Goal: Task Accomplishment & Management: Manage account settings

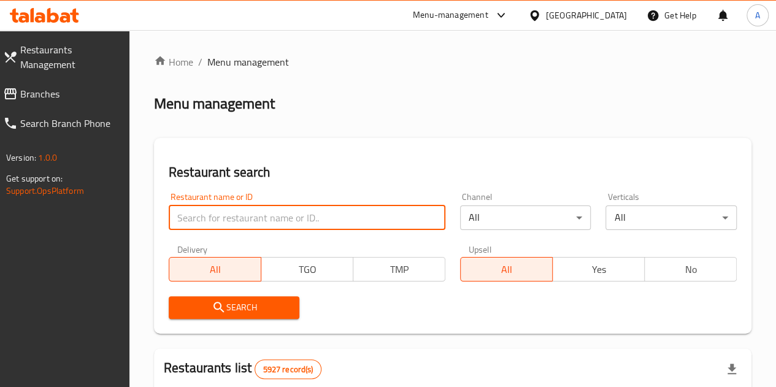
click at [232, 214] on input "search" at bounding box center [307, 217] width 277 height 25
type input "korean bakery"
click button "Search" at bounding box center [234, 307] width 131 height 23
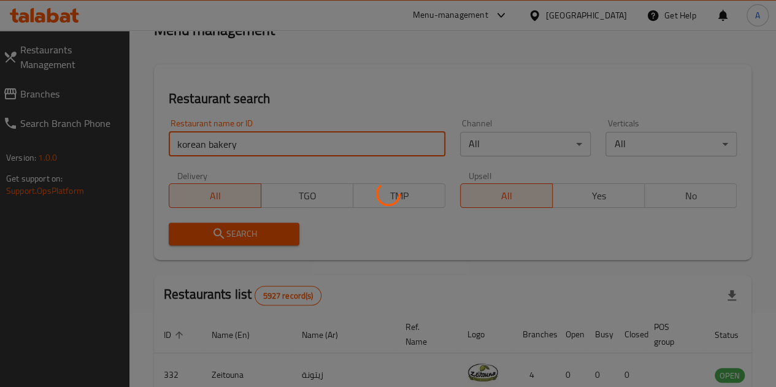
scroll to position [184, 0]
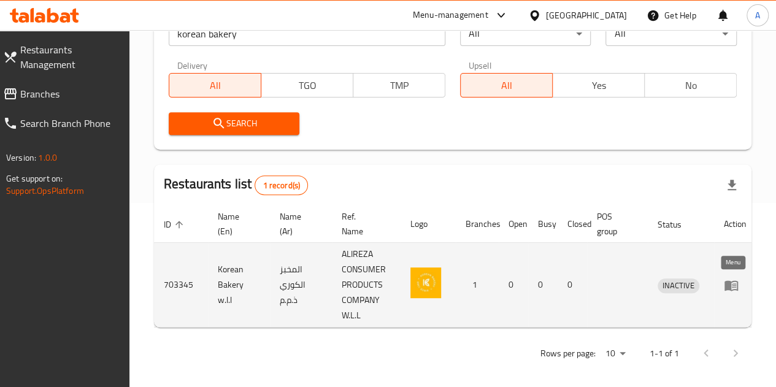
click at [730, 291] on icon "enhanced table" at bounding box center [730, 285] width 13 height 10
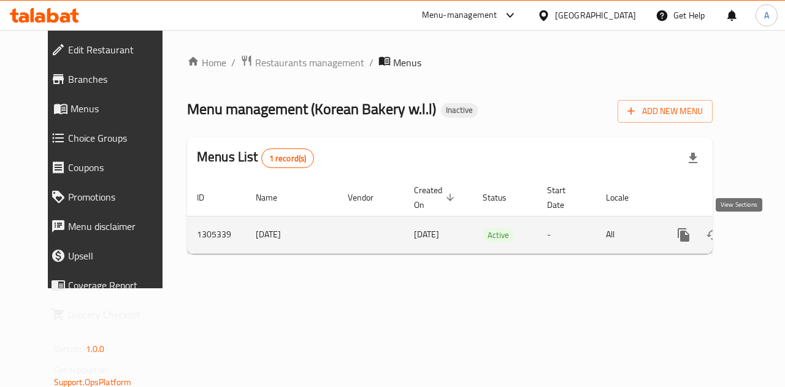
click at [765, 234] on icon "enhanced table" at bounding box center [772, 234] width 15 height 15
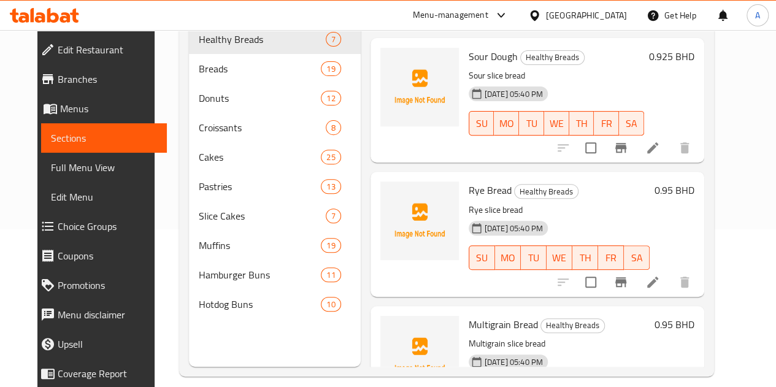
scroll to position [167, 0]
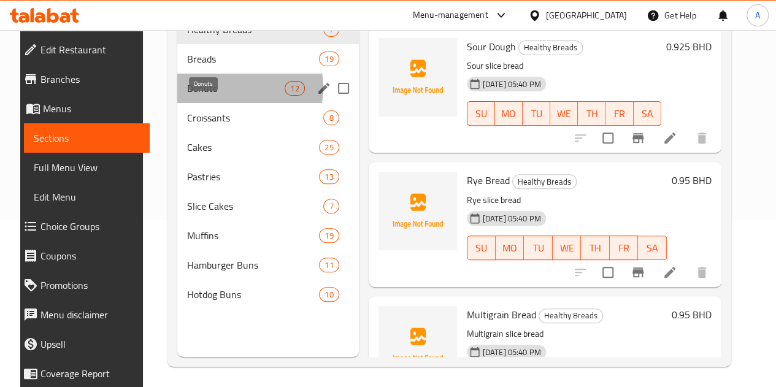
click at [216, 96] on span "Donuts" at bounding box center [235, 88] width 97 height 15
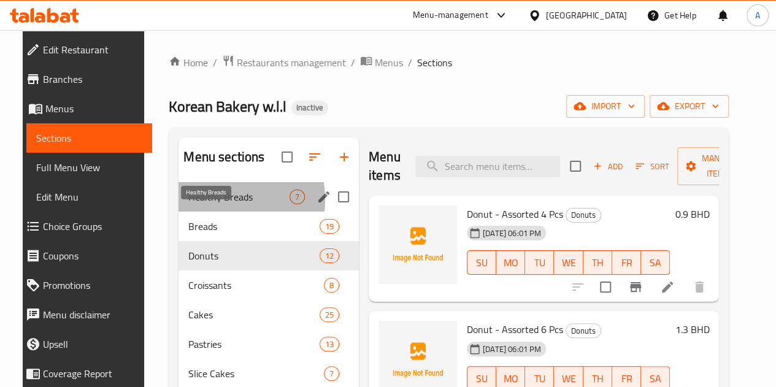
click at [200, 204] on span "Healthy Breads" at bounding box center [238, 196] width 101 height 15
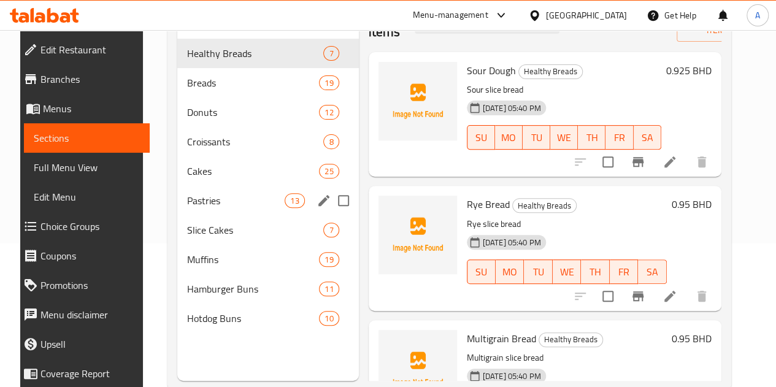
scroll to position [172, 0]
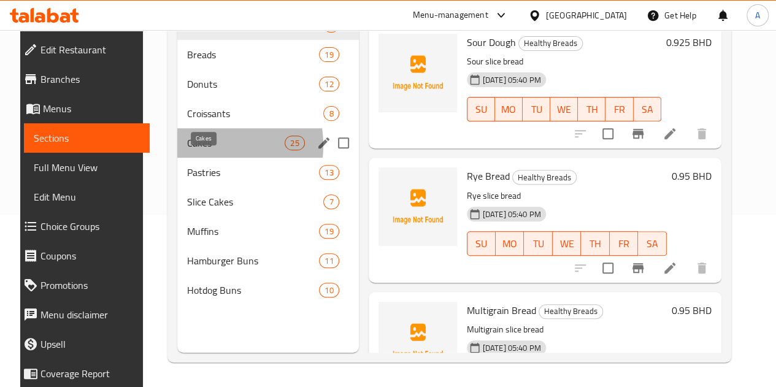
click at [191, 150] on span "Cakes" at bounding box center [235, 143] width 97 height 15
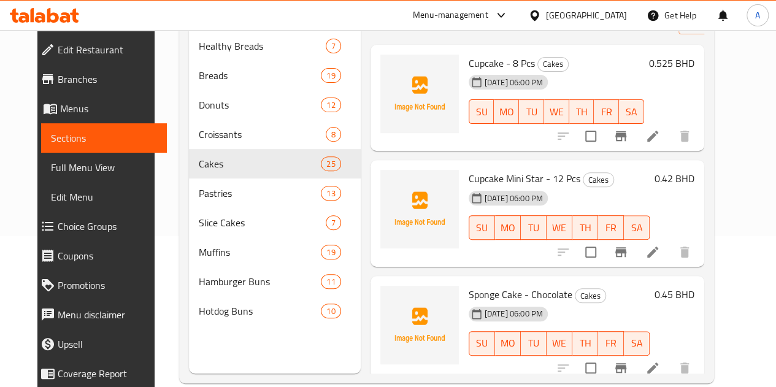
scroll to position [152, 0]
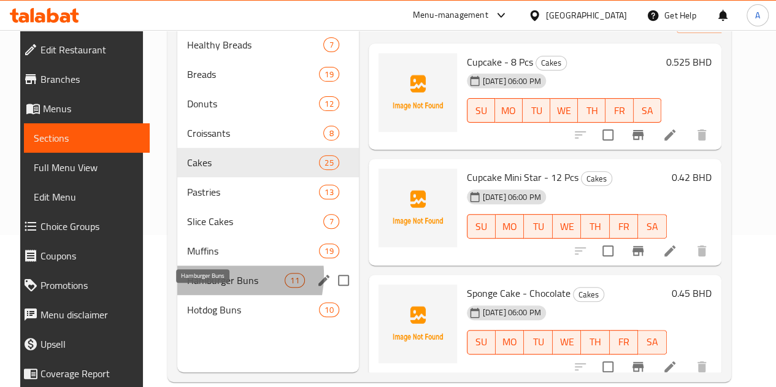
click at [200, 288] on span "Hamburger Buns" at bounding box center [235, 280] width 97 height 15
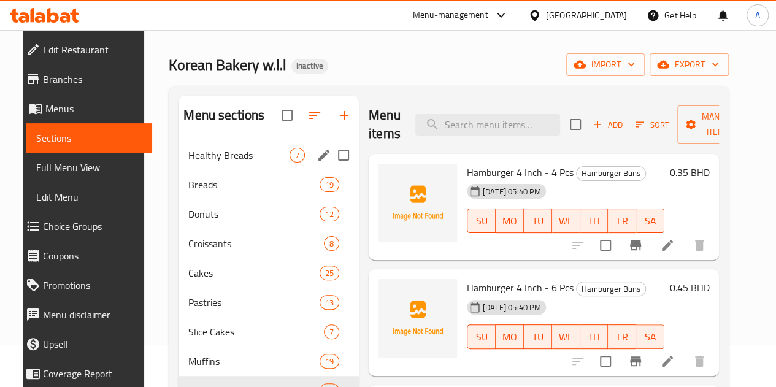
scroll to position [70, 0]
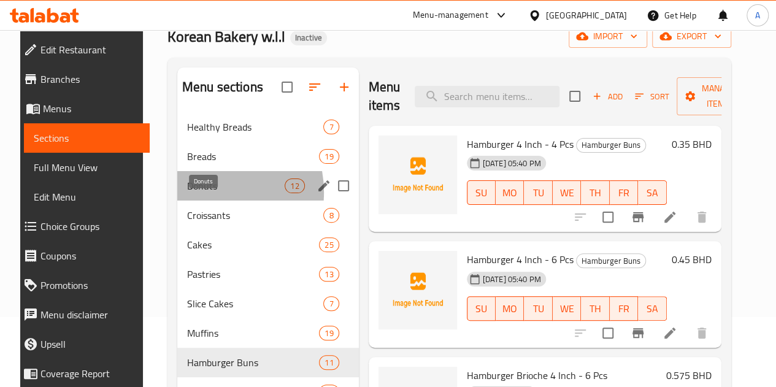
click at [193, 193] on span "Donuts" at bounding box center [235, 185] width 97 height 15
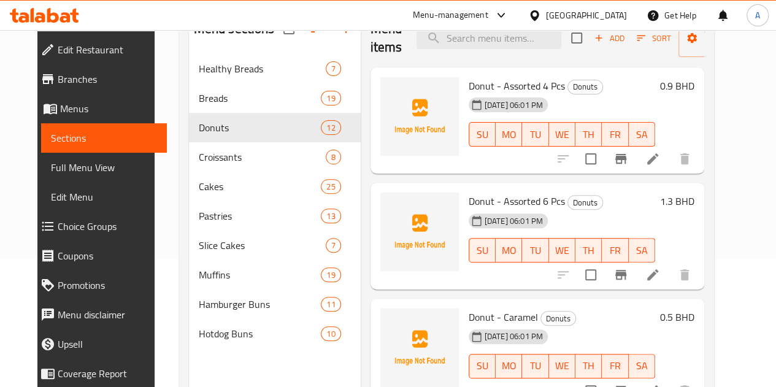
scroll to position [148, 0]
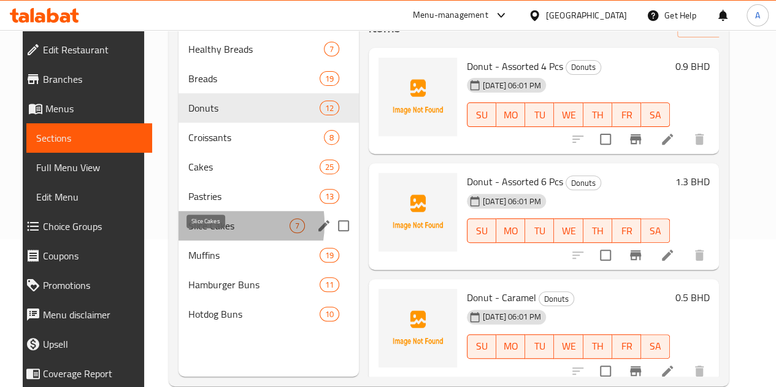
click at [200, 233] on span "Slice Cakes" at bounding box center [238, 225] width 101 height 15
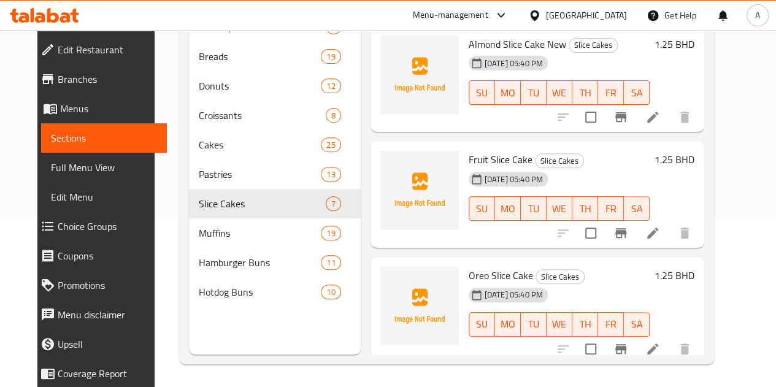
scroll to position [171, 0]
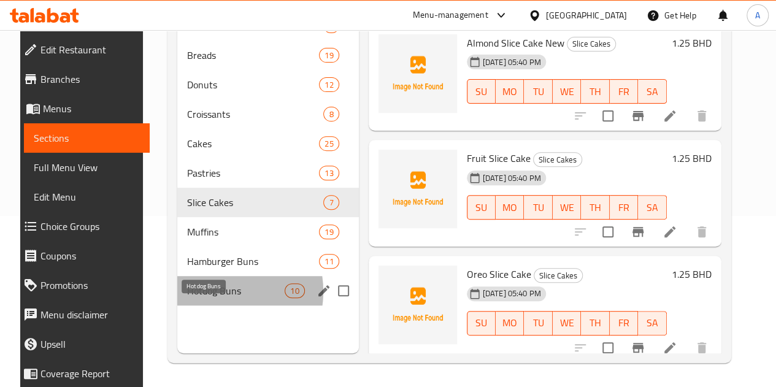
click at [204, 298] on span "Hotdog Buns" at bounding box center [235, 290] width 97 height 15
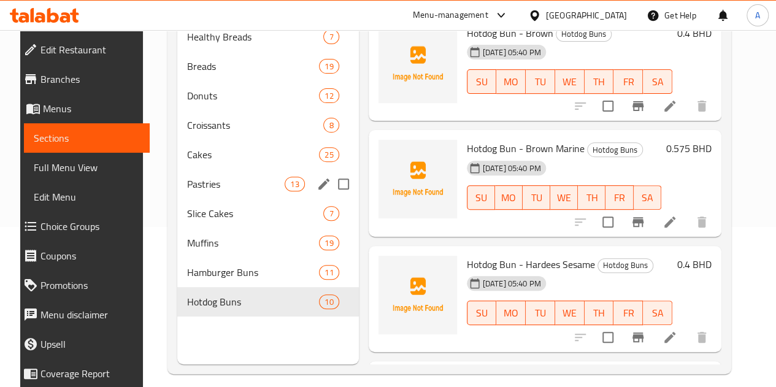
scroll to position [172, 0]
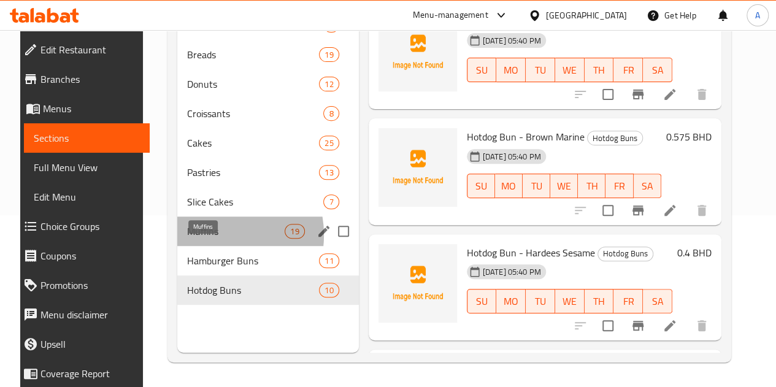
click at [201, 239] on span "Muffins" at bounding box center [235, 231] width 97 height 15
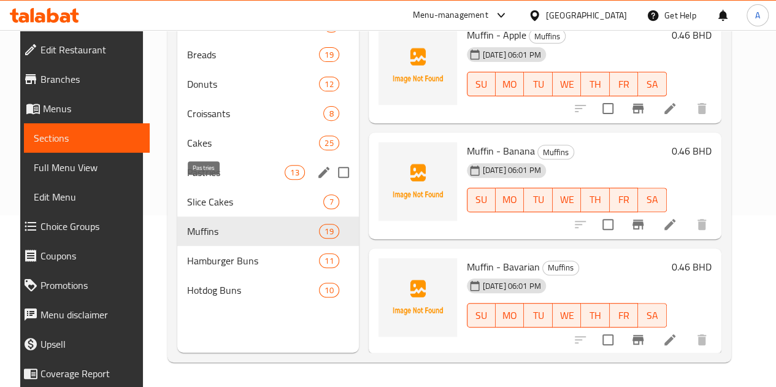
scroll to position [110, 0]
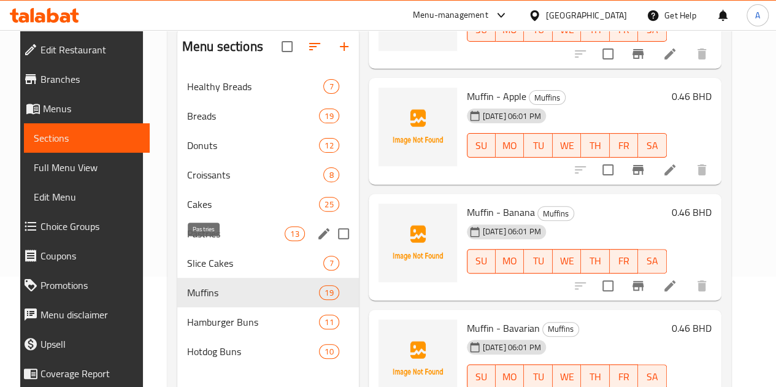
click at [226, 241] on span "Pastries" at bounding box center [235, 233] width 97 height 15
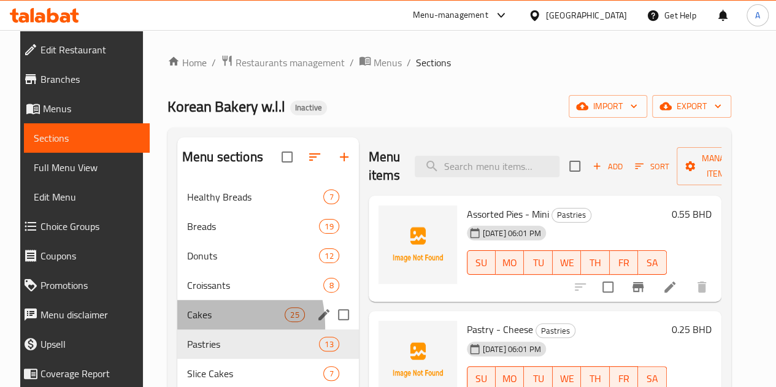
click at [178, 329] on div "Cakes 25" at bounding box center [267, 314] width 181 height 29
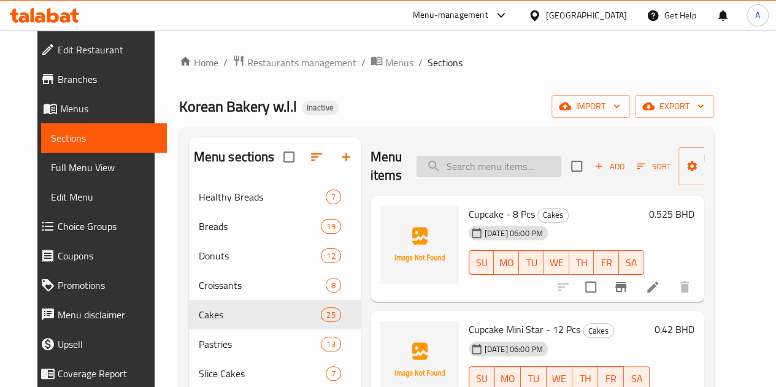
click at [509, 159] on input "search" at bounding box center [488, 166] width 145 height 21
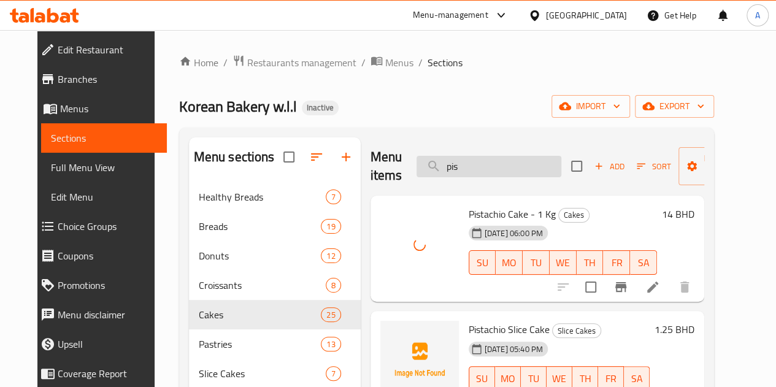
click at [445, 169] on input "pis" at bounding box center [488, 166] width 145 height 21
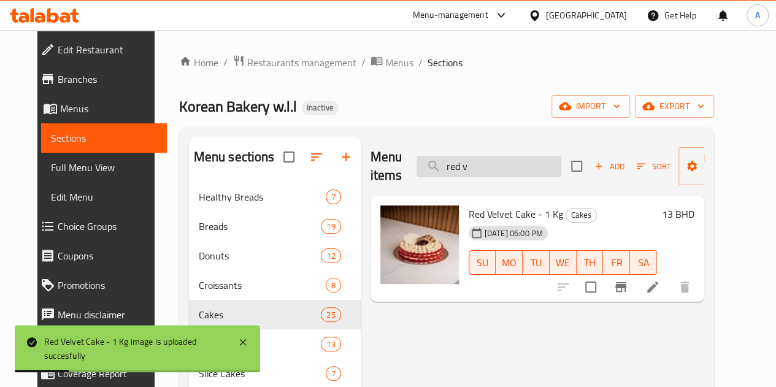
click at [450, 167] on input "red v" at bounding box center [488, 166] width 145 height 21
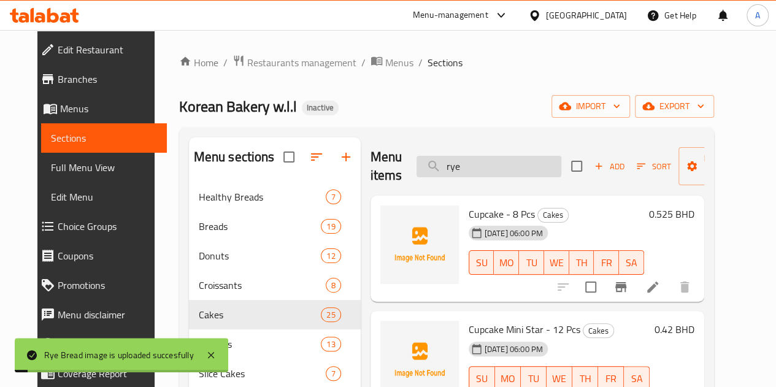
click at [461, 166] on input "rye" at bounding box center [488, 166] width 145 height 21
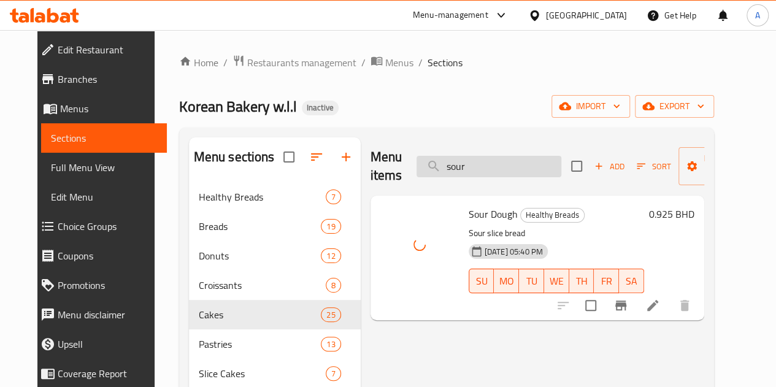
click at [447, 169] on input "sour" at bounding box center [488, 166] width 145 height 21
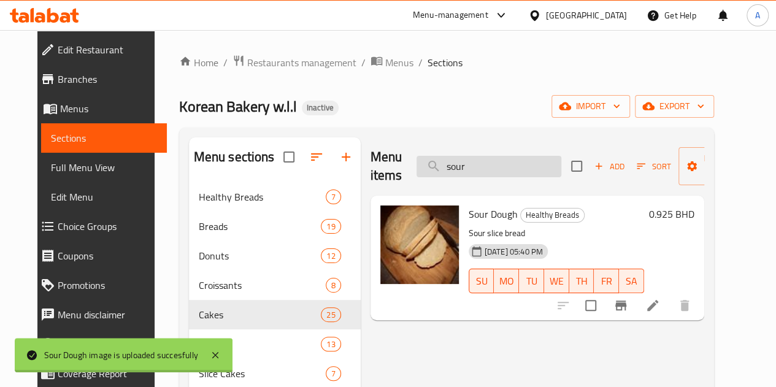
click at [447, 169] on input "sour" at bounding box center [488, 166] width 145 height 21
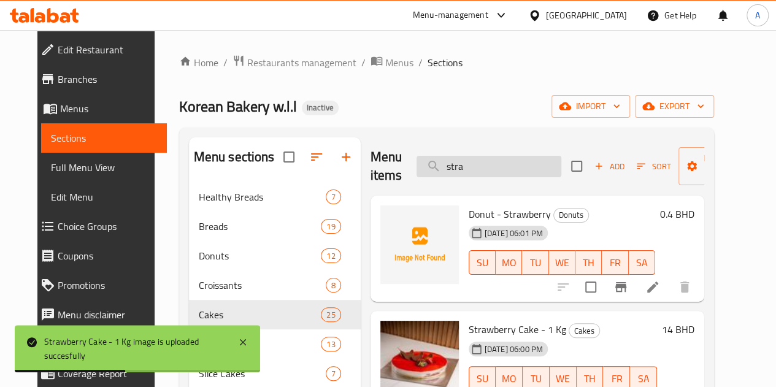
click at [459, 169] on input "stra" at bounding box center [488, 166] width 145 height 21
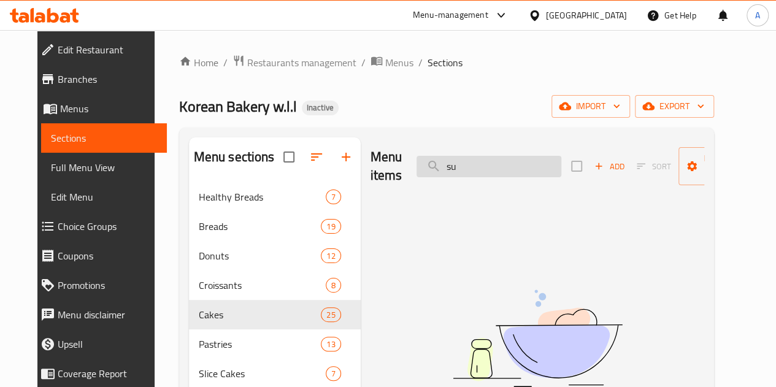
type input "s"
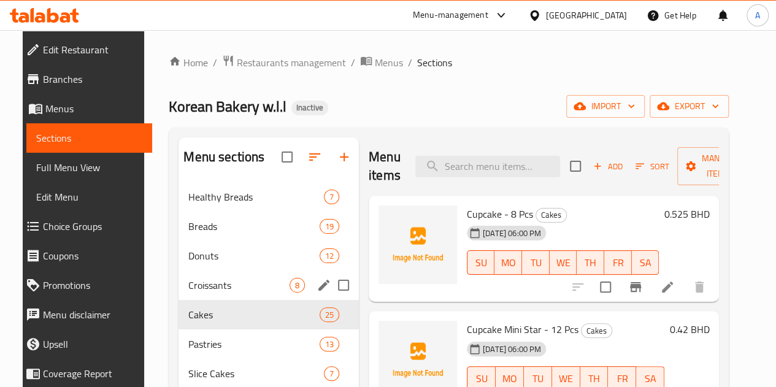
click at [208, 300] on div "Croissants 8" at bounding box center [268, 284] width 180 height 29
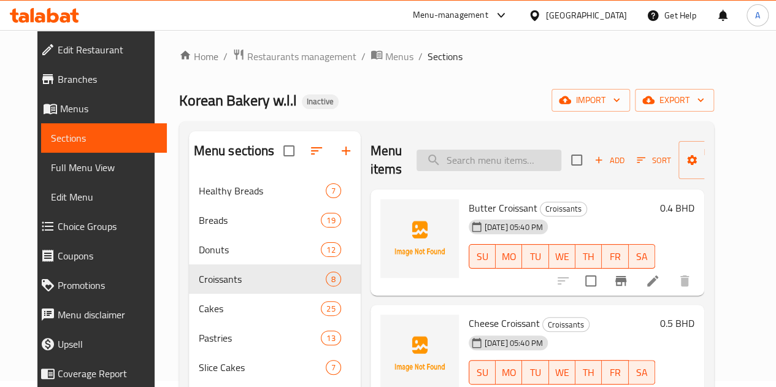
click at [430, 167] on input "search" at bounding box center [488, 160] width 145 height 21
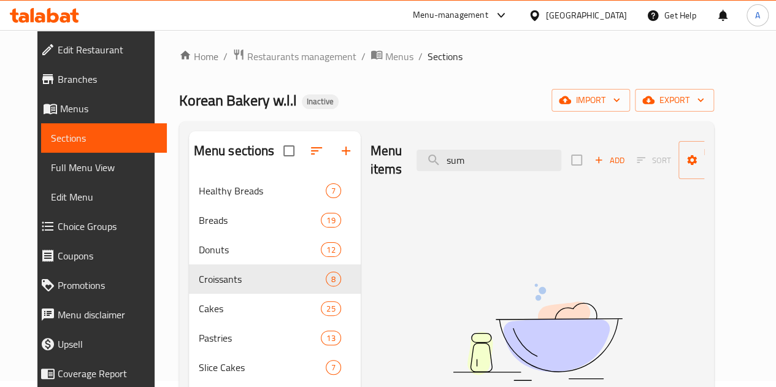
type input "sum"
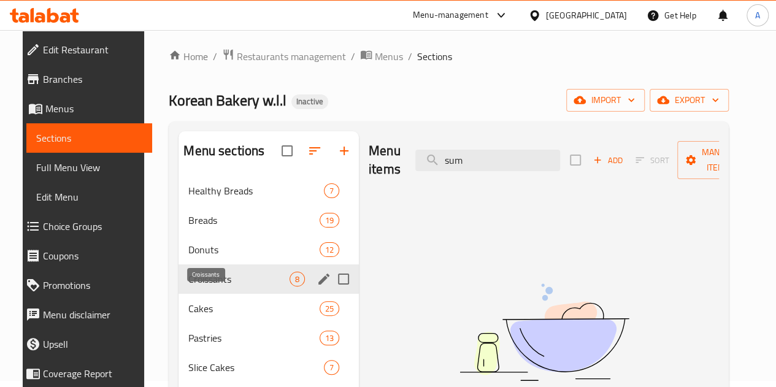
drag, startPoint x: 216, startPoint y: 298, endPoint x: 450, endPoint y: 175, distance: 264.4
click at [216, 286] on span "Croissants" at bounding box center [238, 279] width 101 height 15
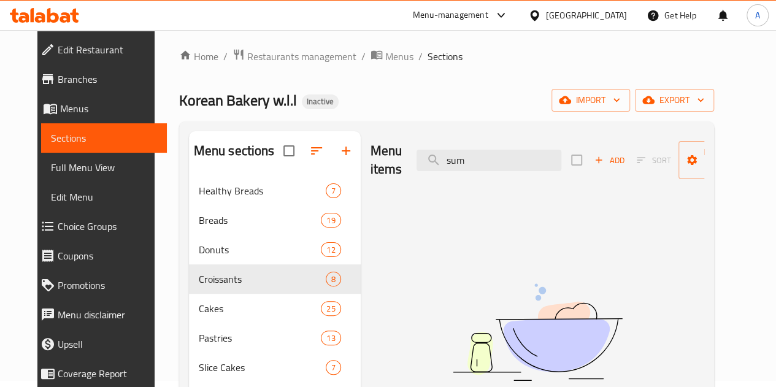
drag, startPoint x: 478, startPoint y: 160, endPoint x: 380, endPoint y: 172, distance: 98.8
click at [380, 172] on div "Menu items sum Add Sort Manage items" at bounding box center [537, 160] width 334 height 58
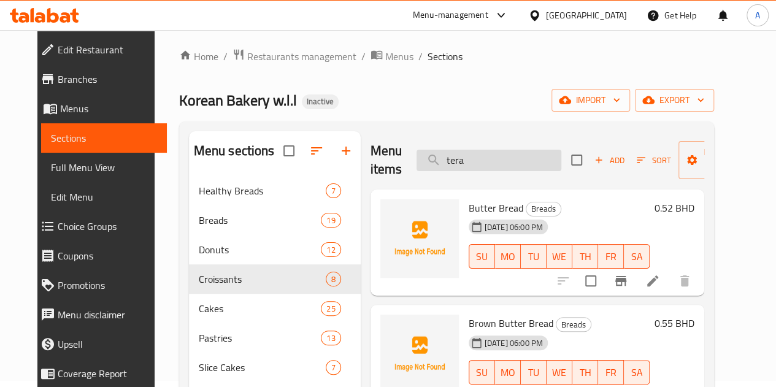
type input "teram"
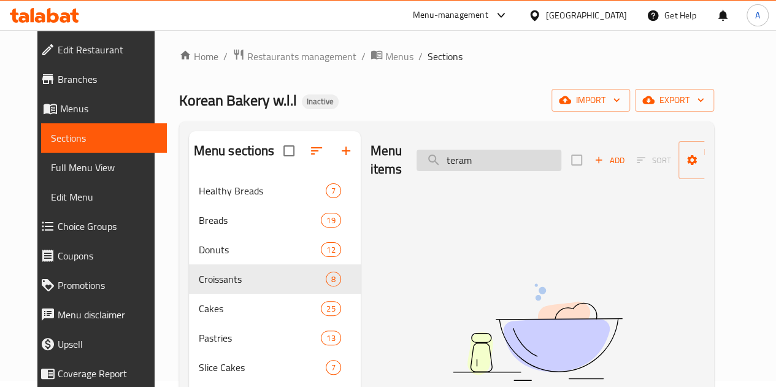
click at [450, 158] on input "teram" at bounding box center [488, 160] width 145 height 21
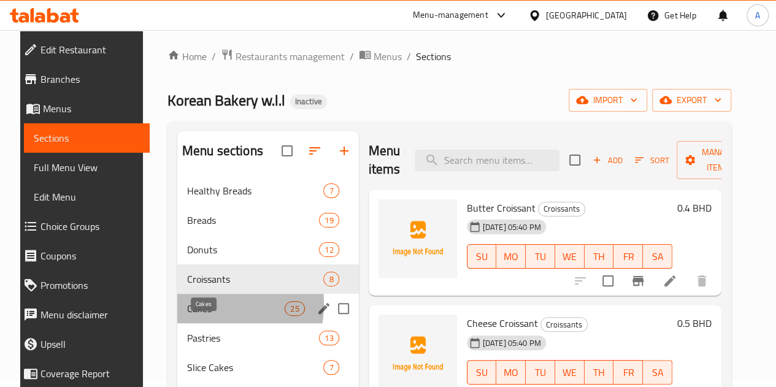
click at [187, 316] on span "Cakes" at bounding box center [235, 308] width 97 height 15
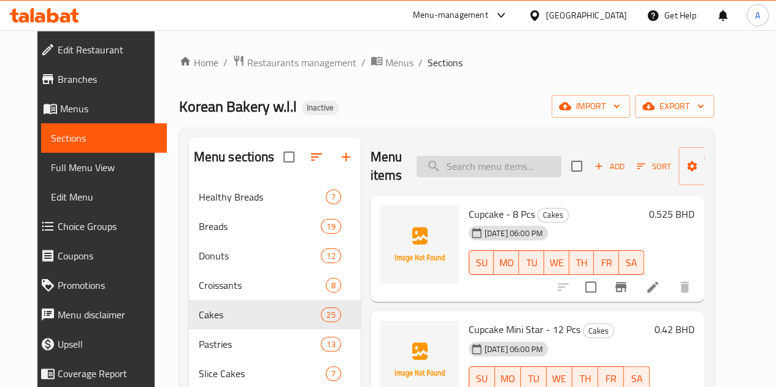
click at [508, 172] on input "search" at bounding box center [488, 166] width 145 height 21
type input "white slice"
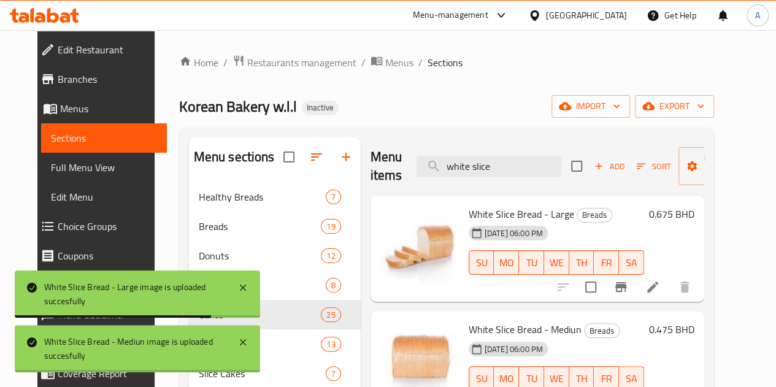
scroll to position [61, 0]
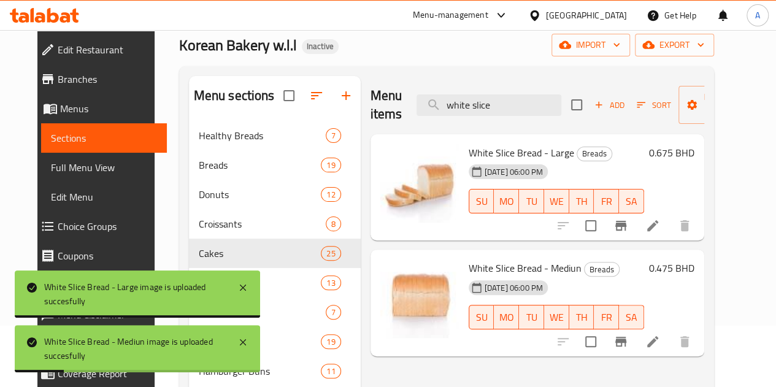
click at [670, 348] on li at bounding box center [652, 341] width 34 height 22
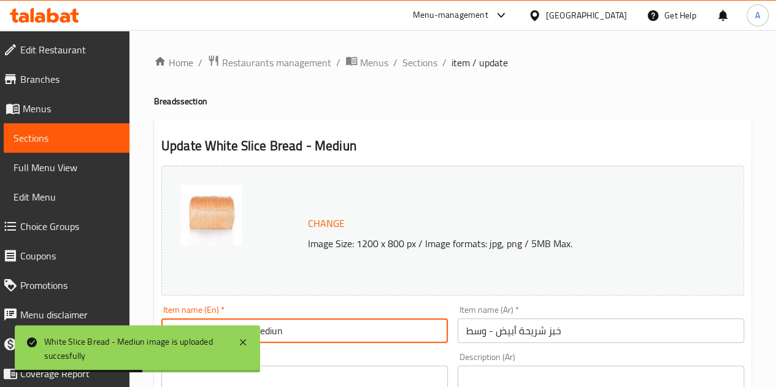
click at [301, 332] on input "White Slice Bread - Mediun" at bounding box center [304, 330] width 286 height 25
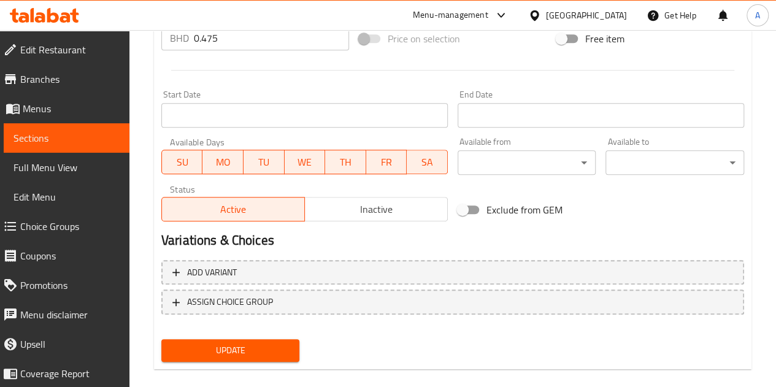
scroll to position [497, 0]
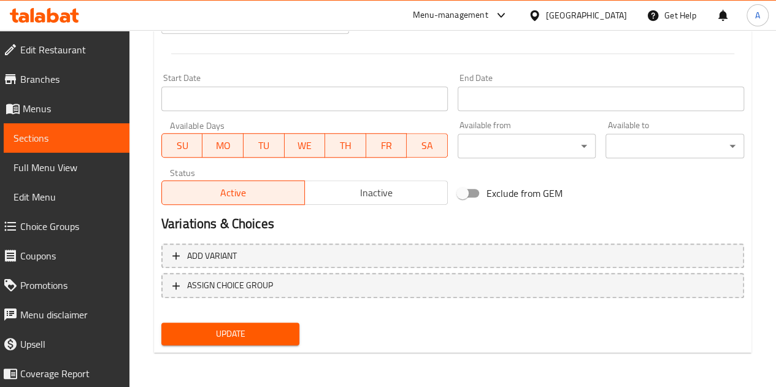
type input "White Slice Bread - Medium"
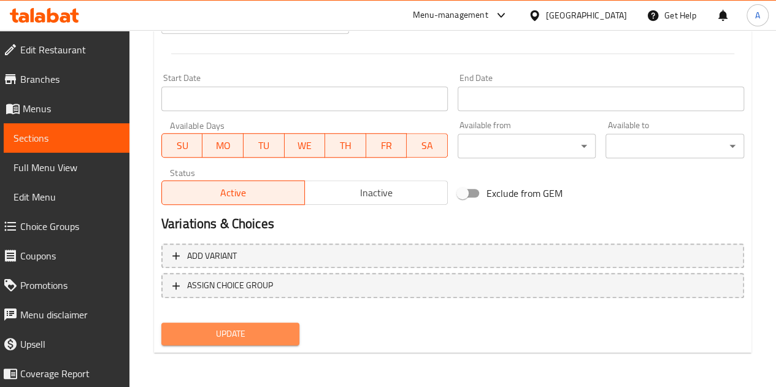
click at [248, 342] on span "Update" at bounding box center [230, 333] width 119 height 15
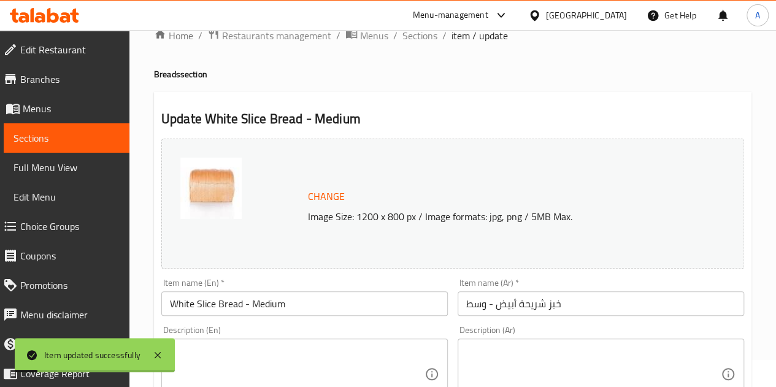
scroll to position [0, 0]
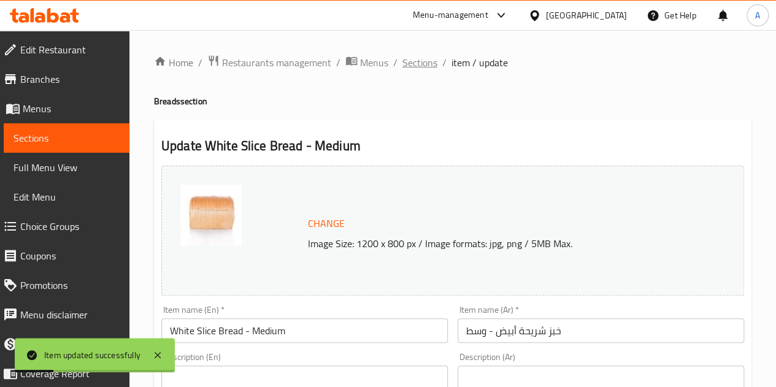
click at [427, 67] on span "Sections" at bounding box center [419, 62] width 35 height 15
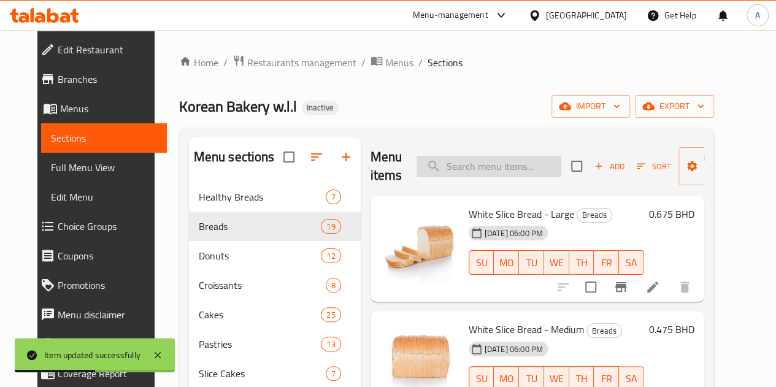
click at [432, 158] on input "search" at bounding box center [488, 166] width 145 height 21
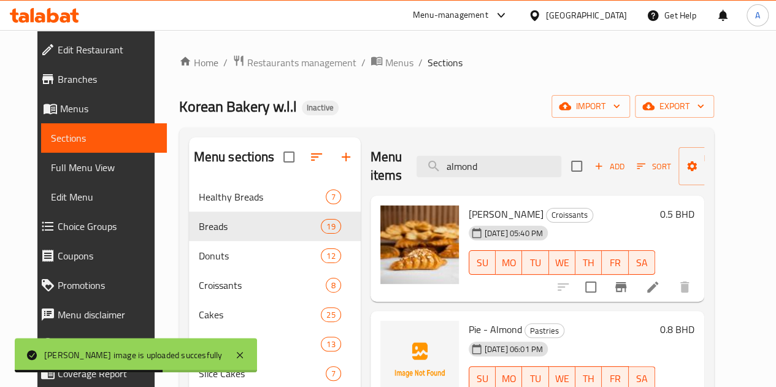
click at [435, 185] on div "Menu items almond Add Sort Manage items" at bounding box center [537, 166] width 334 height 58
click at [436, 182] on div "Menu items almond Add Sort Manage items" at bounding box center [537, 166] width 334 height 58
click at [441, 174] on input "almond" at bounding box center [488, 166] width 145 height 21
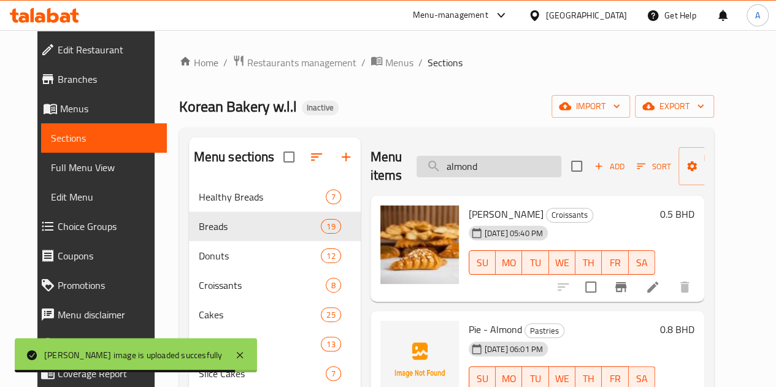
click at [441, 174] on input "almond" at bounding box center [488, 166] width 145 height 21
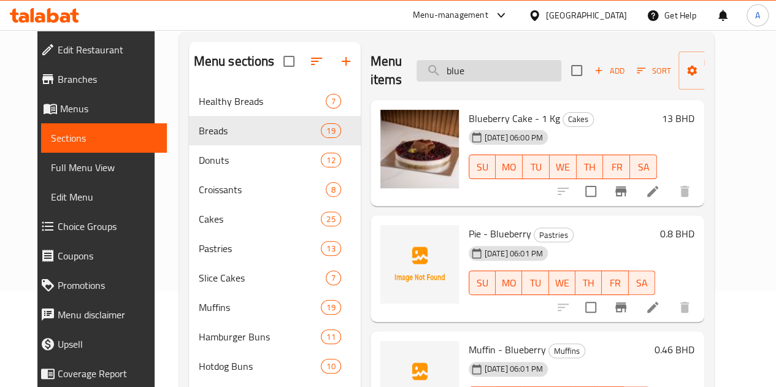
click at [466, 71] on input "blue" at bounding box center [488, 70] width 145 height 21
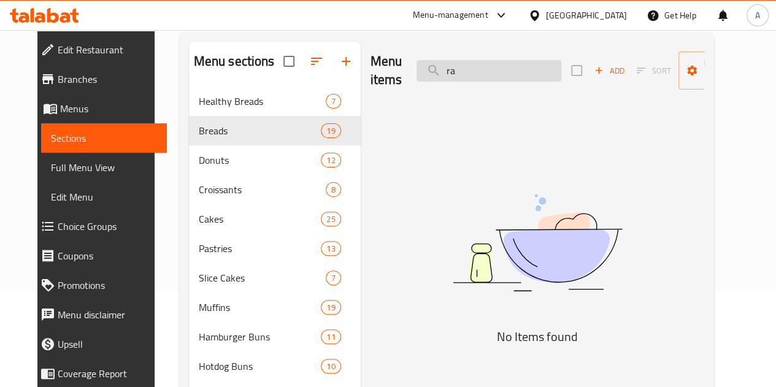
type input "r"
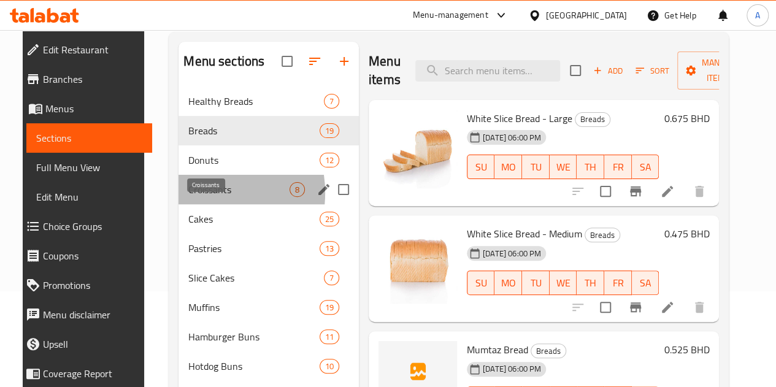
drag, startPoint x: 185, startPoint y: 211, endPoint x: 203, endPoint y: 201, distance: 20.3
click at [188, 197] on span "Croissants" at bounding box center [238, 189] width 101 height 15
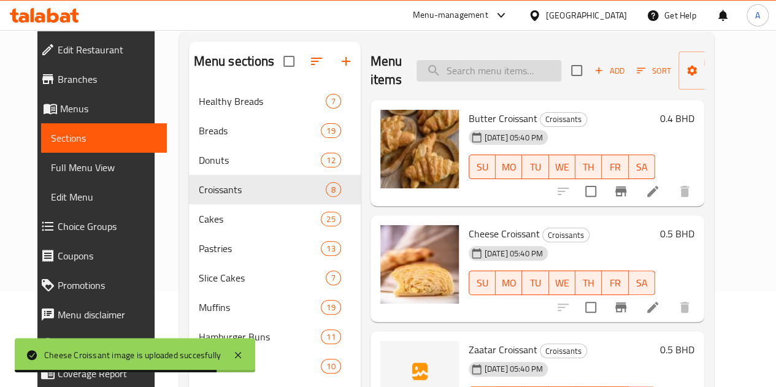
click at [430, 71] on input "search" at bounding box center [488, 70] width 145 height 21
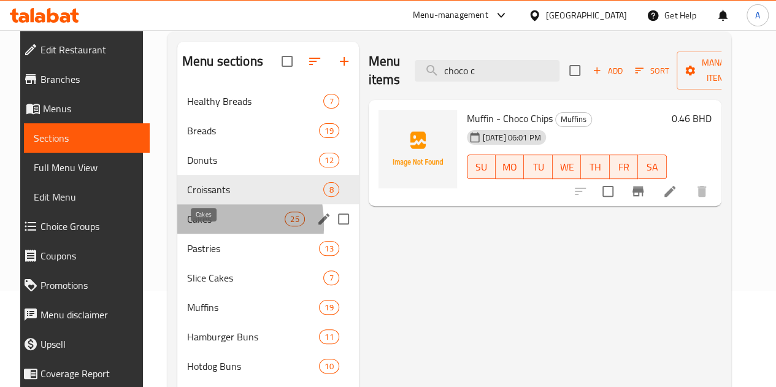
click at [187, 226] on span "Cakes" at bounding box center [235, 219] width 97 height 15
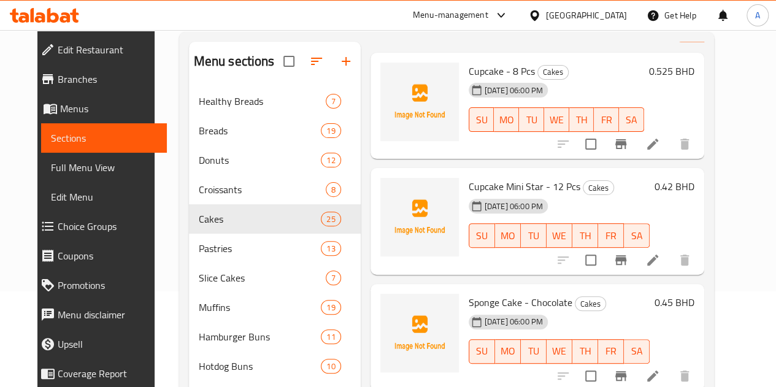
scroll to position [61, 0]
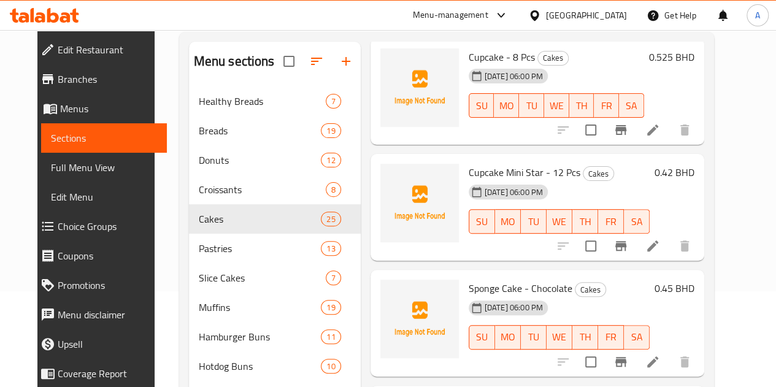
drag, startPoint x: 741, startPoint y: 82, endPoint x: 738, endPoint y: 99, distance: 16.8
click at [714, 99] on div "Menu sections Healthy Breads 7 Breads 19 Donuts 12 Croissants 8 Cakes 25 Pastri…" at bounding box center [446, 235] width 535 height 407
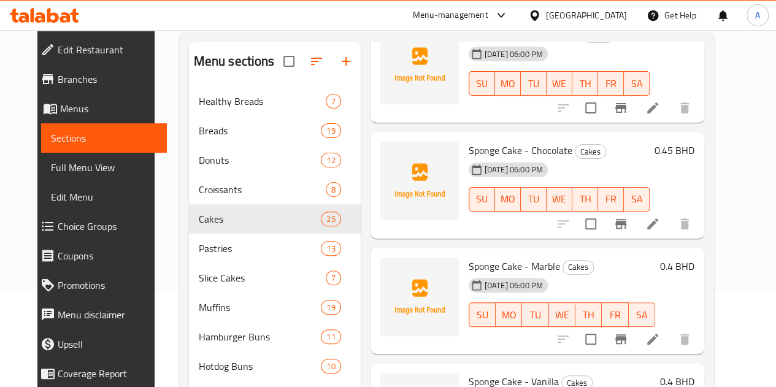
scroll to position [0, 0]
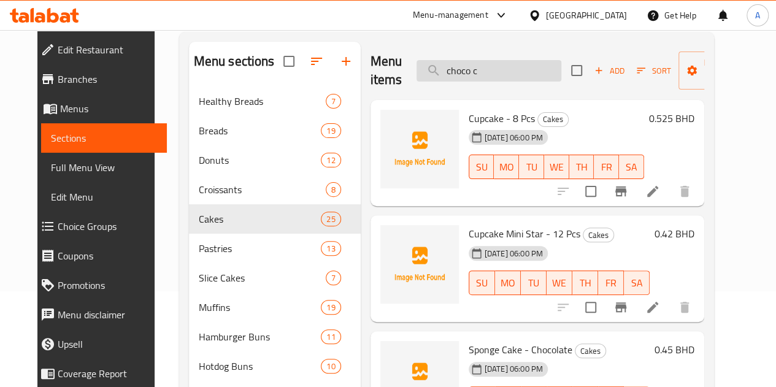
click at [462, 77] on input "choco c" at bounding box center [488, 70] width 145 height 21
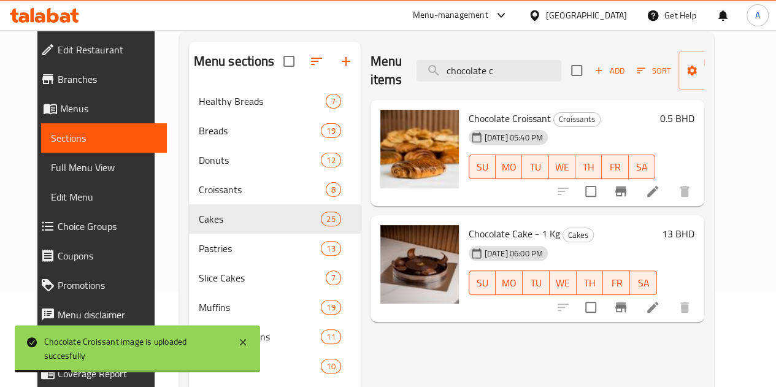
click at [497, 82] on div "Menu items chocolate c Add Sort Manage items" at bounding box center [537, 71] width 334 height 58
click at [491, 72] on input "chocolate c" at bounding box center [488, 70] width 145 height 21
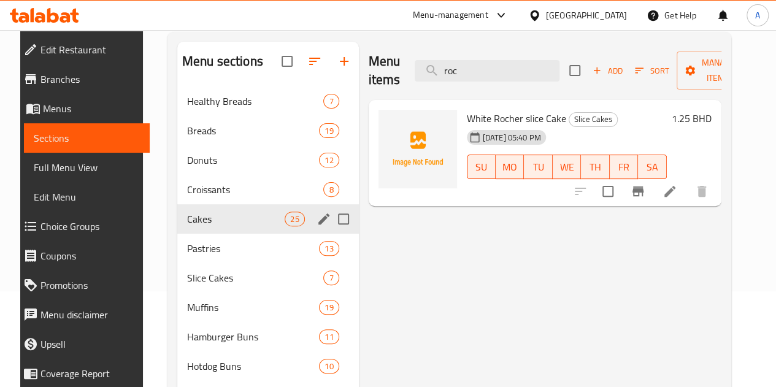
type input "roc"
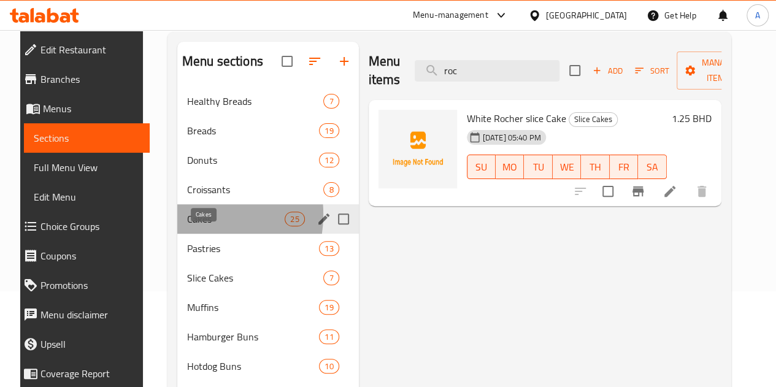
click at [187, 226] on span "Cakes" at bounding box center [235, 219] width 97 height 15
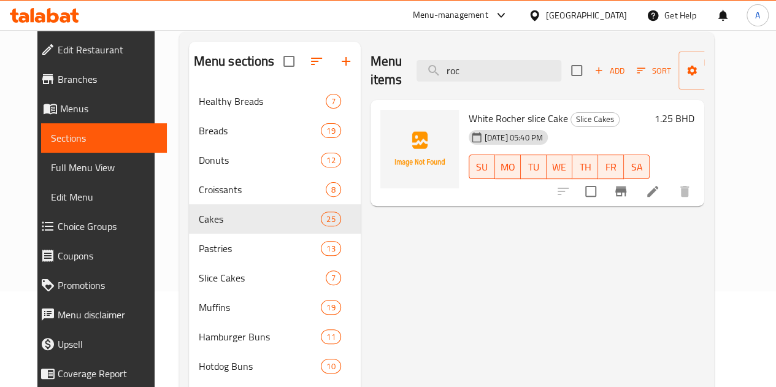
drag, startPoint x: 523, startPoint y: 71, endPoint x: 357, endPoint y: 78, distance: 165.7
click at [370, 78] on div "Menu items roc Add Sort Manage items" at bounding box center [537, 71] width 334 height 58
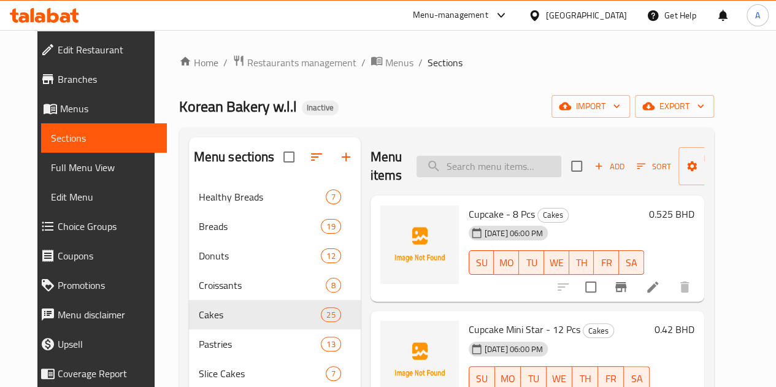
click at [446, 167] on input "search" at bounding box center [488, 166] width 145 height 21
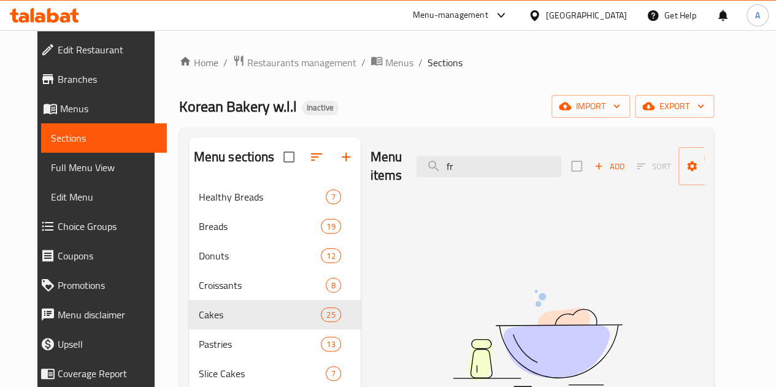
type input "f"
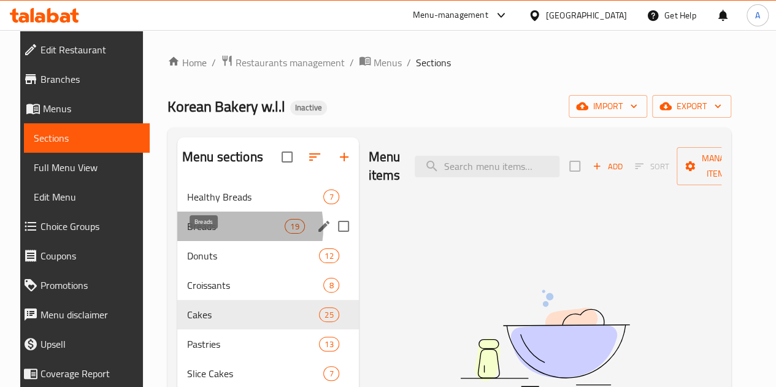
click at [211, 234] on span "Breads" at bounding box center [235, 226] width 97 height 15
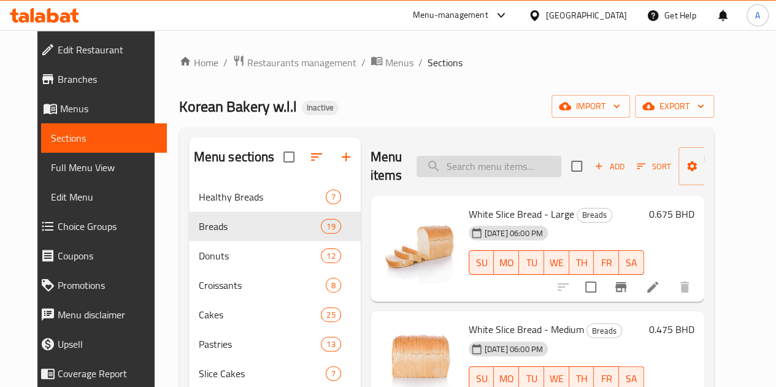
click at [473, 163] on input "search" at bounding box center [488, 166] width 145 height 21
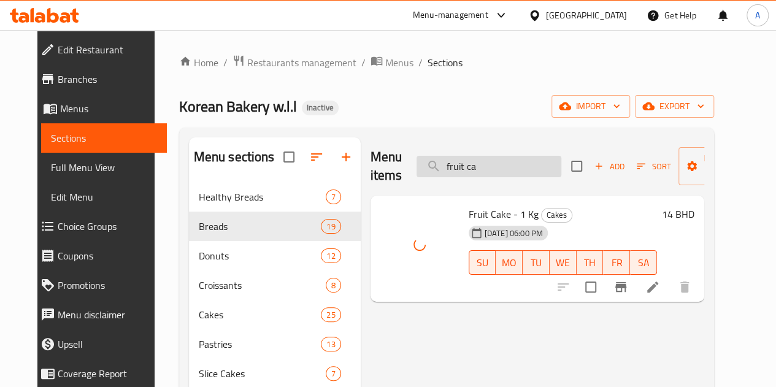
click at [465, 156] on input "fruit ca" at bounding box center [488, 166] width 145 height 21
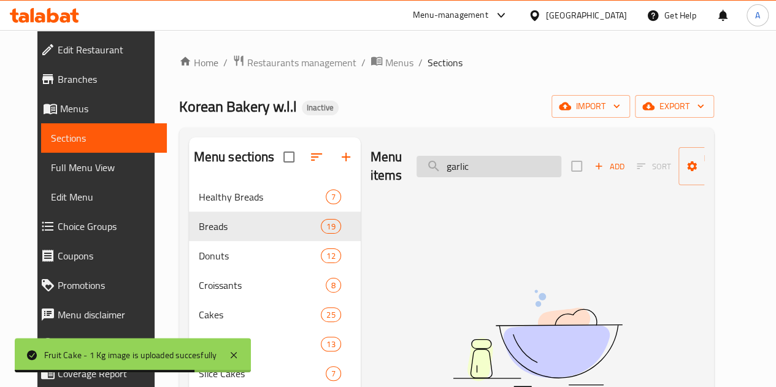
click at [472, 159] on input "garlic" at bounding box center [488, 166] width 145 height 21
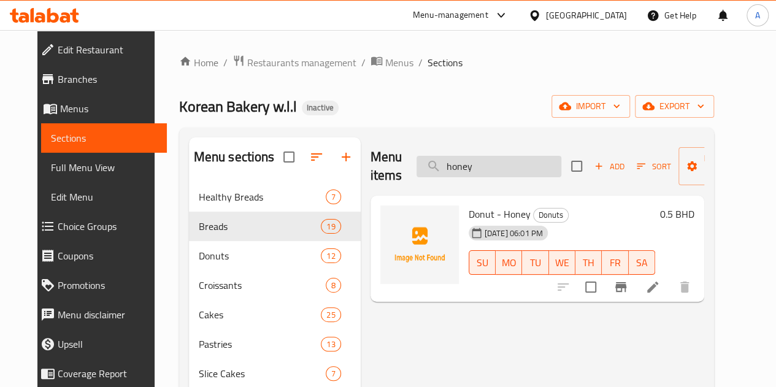
click at [486, 172] on input "honey" at bounding box center [488, 166] width 145 height 21
click at [484, 171] on input "honey" at bounding box center [488, 166] width 145 height 21
click at [482, 169] on input "honey" at bounding box center [488, 166] width 145 height 21
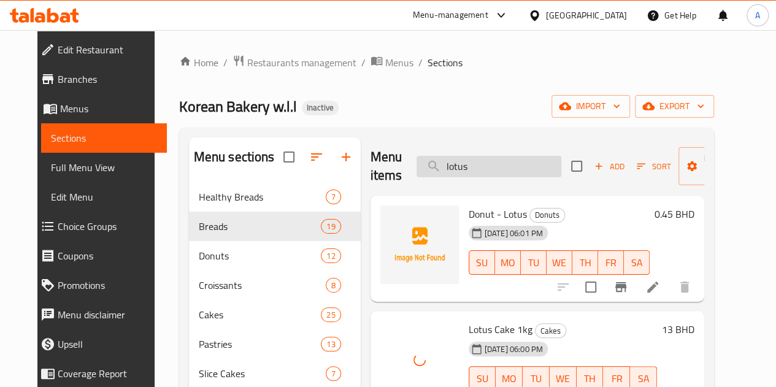
click at [453, 166] on input "lotus" at bounding box center [488, 166] width 145 height 21
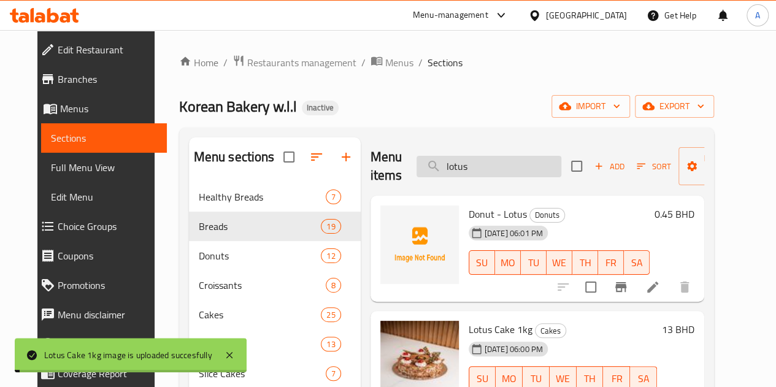
click at [453, 166] on input "lotus" at bounding box center [488, 166] width 145 height 21
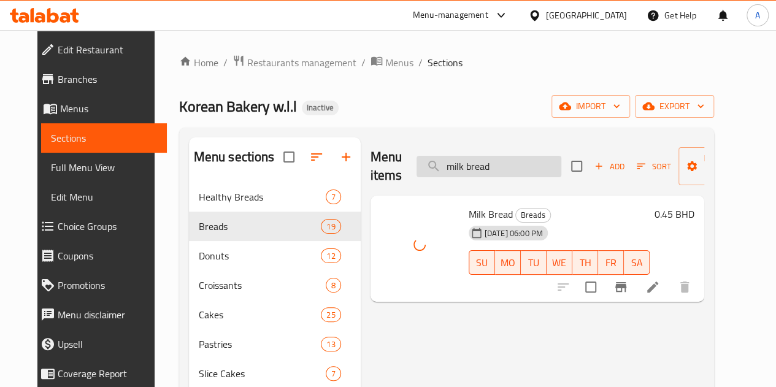
click at [469, 170] on input "milk bread" at bounding box center [488, 166] width 145 height 21
click at [470, 170] on input "milk bread" at bounding box center [488, 166] width 145 height 21
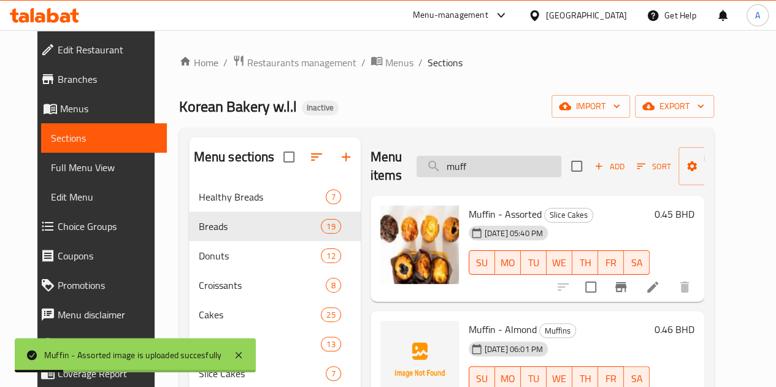
click at [440, 162] on input "muff" at bounding box center [488, 166] width 145 height 21
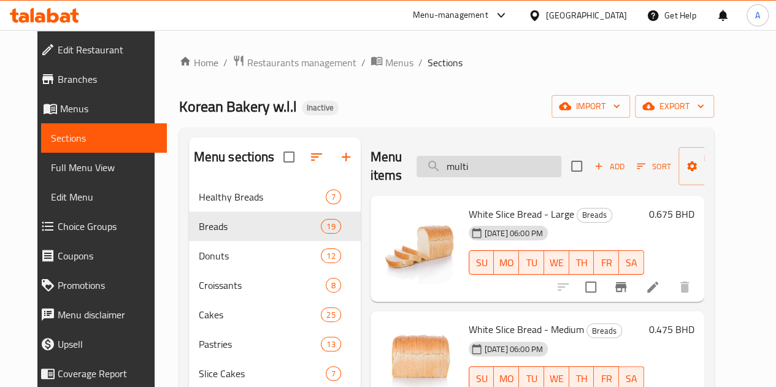
click at [452, 164] on input "multi" at bounding box center [488, 166] width 145 height 21
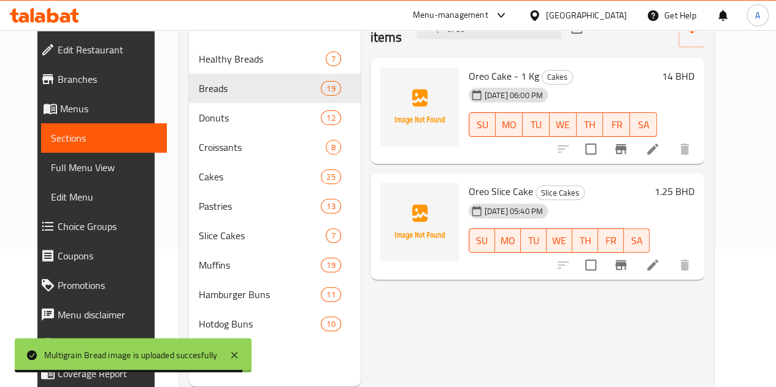
scroll to position [110, 0]
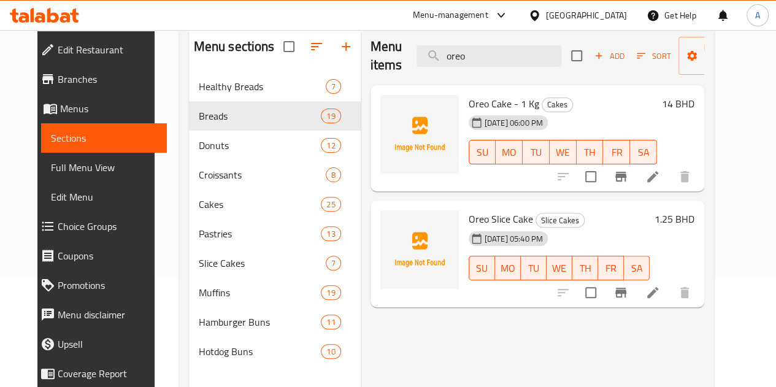
type input "oreo"
